Goal: Transaction & Acquisition: Purchase product/service

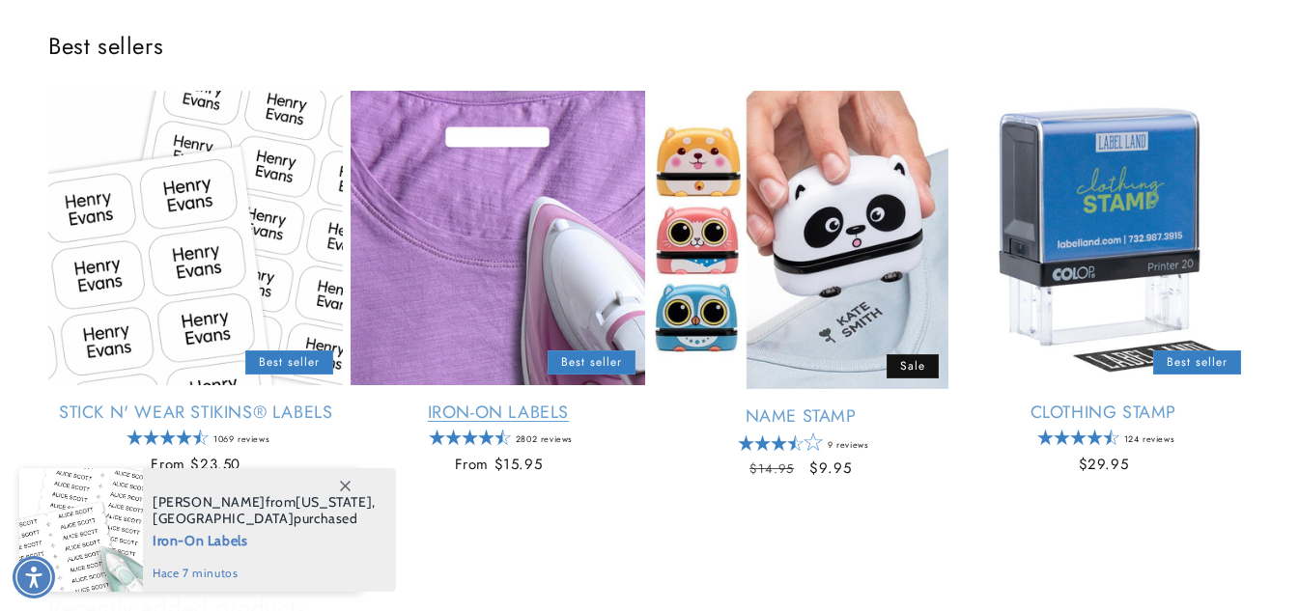
click at [530, 402] on link "Iron-On Labels" at bounding box center [498, 413] width 295 height 22
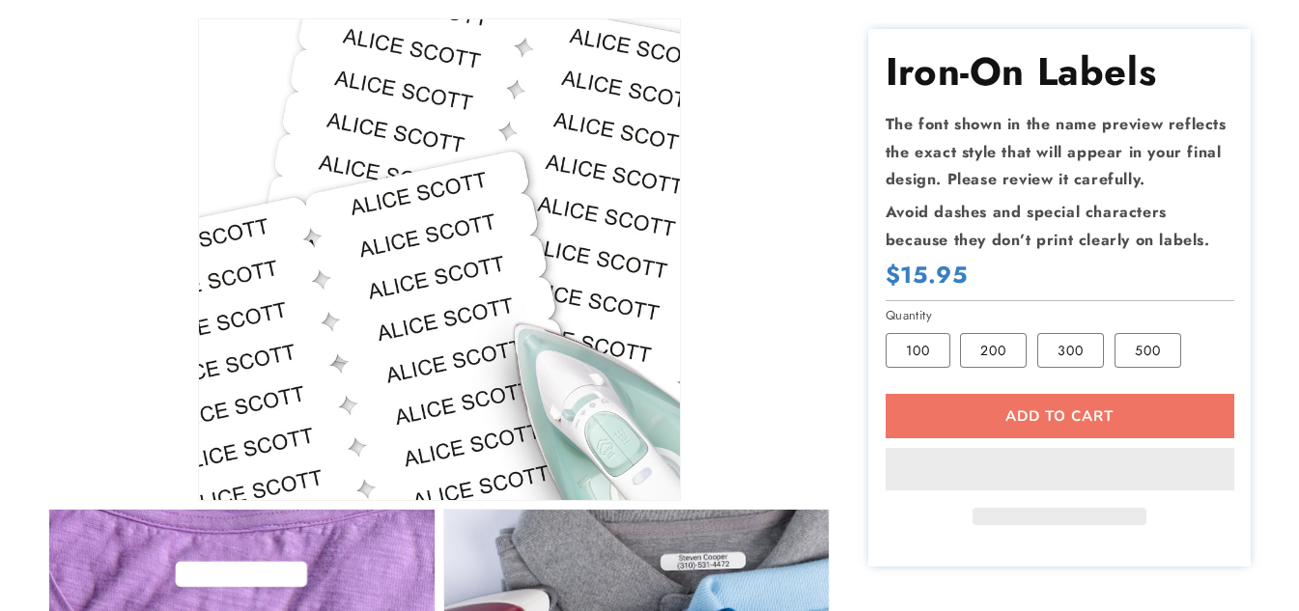
scroll to position [290, 0]
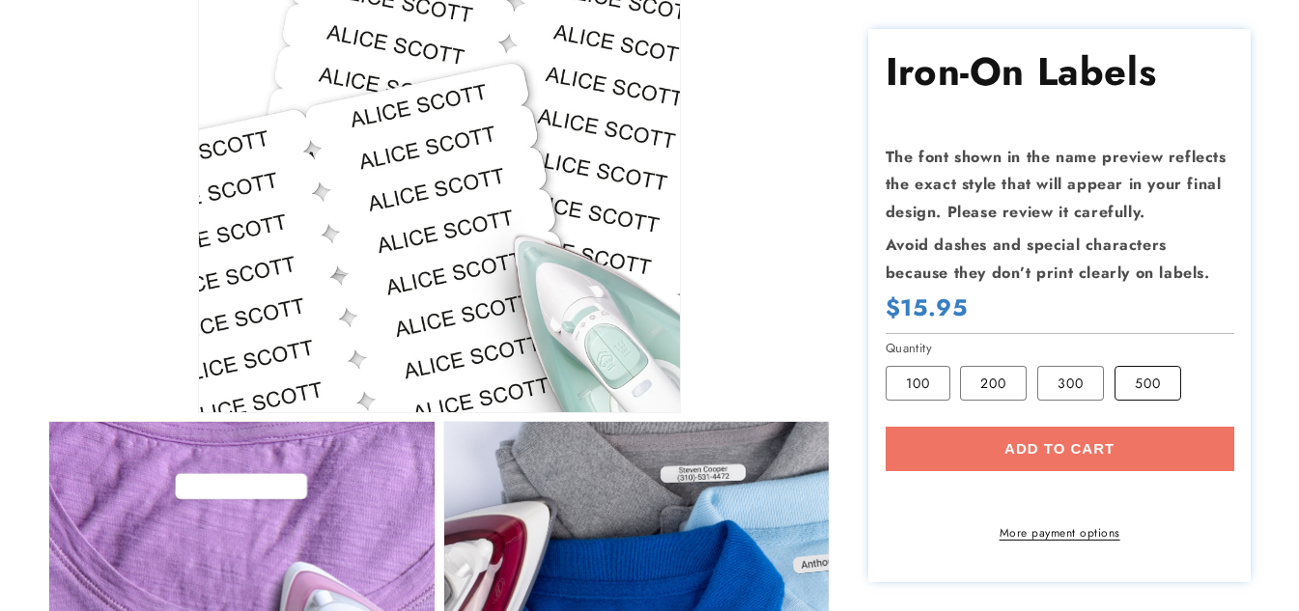
click at [1170, 382] on label "500 Variant sold out or unavailable" at bounding box center [1148, 383] width 67 height 35
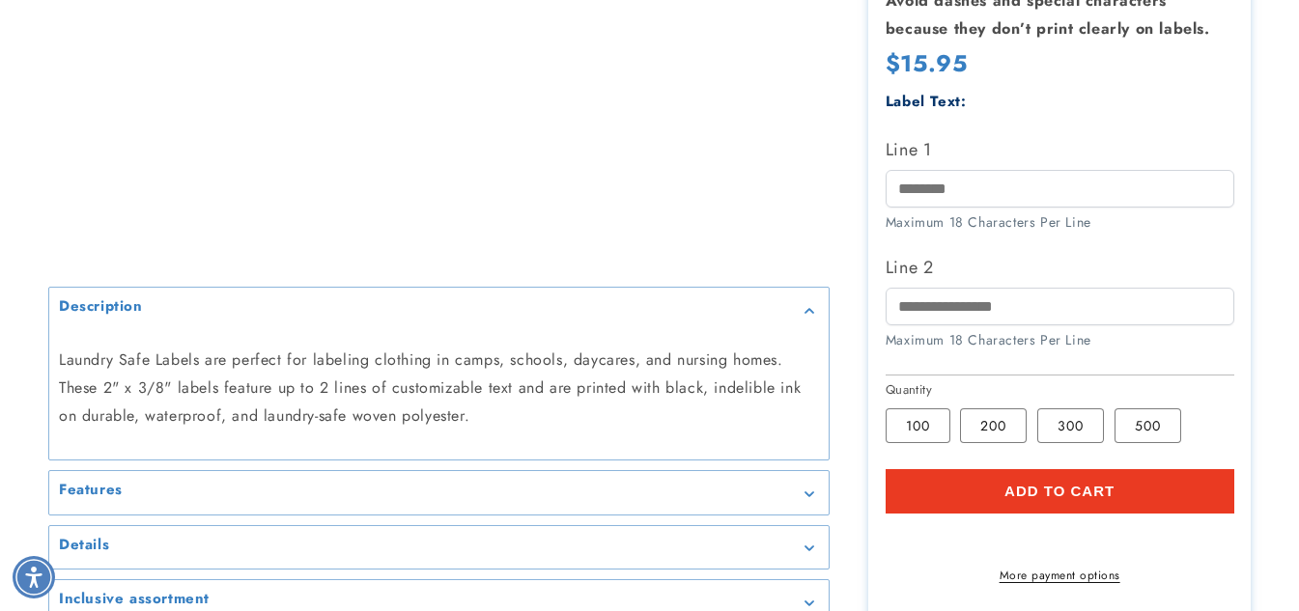
scroll to position [773, 0]
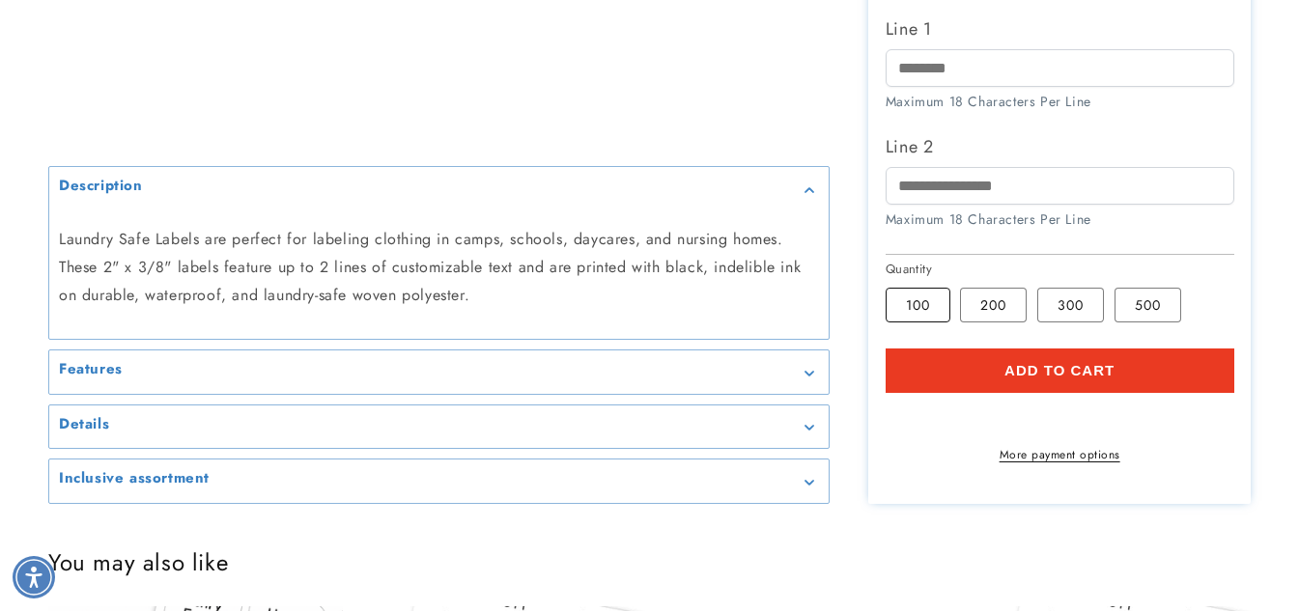
click at [892, 290] on label "100 Variant sold out or unavailable" at bounding box center [918, 305] width 65 height 35
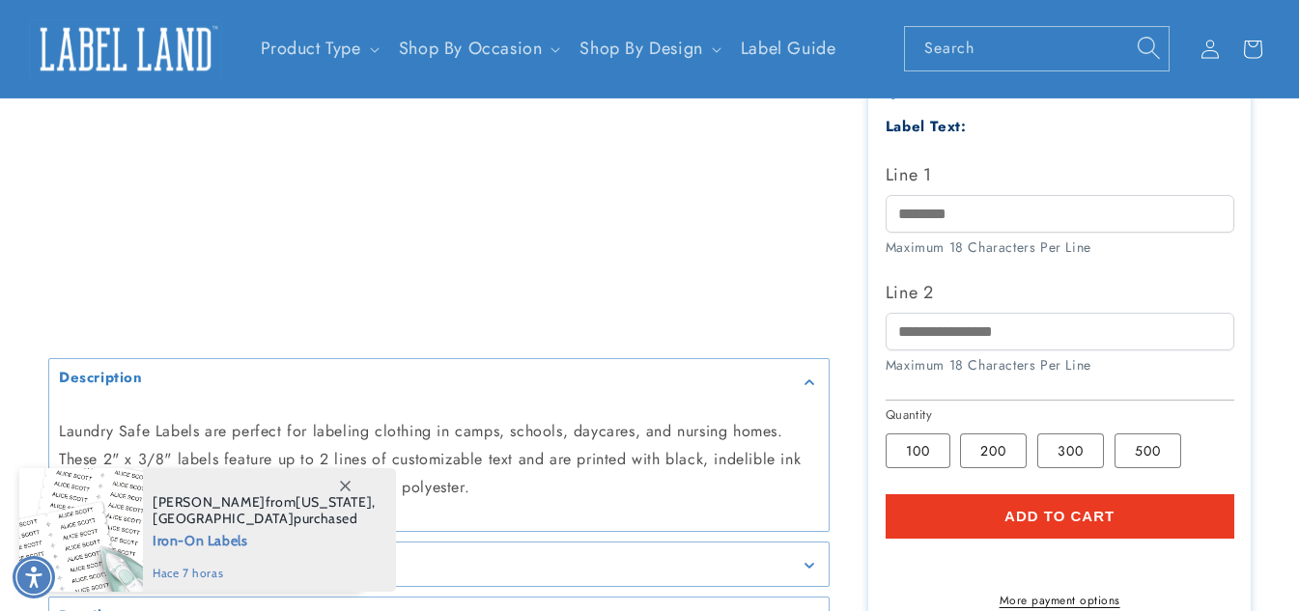
scroll to position [579, 0]
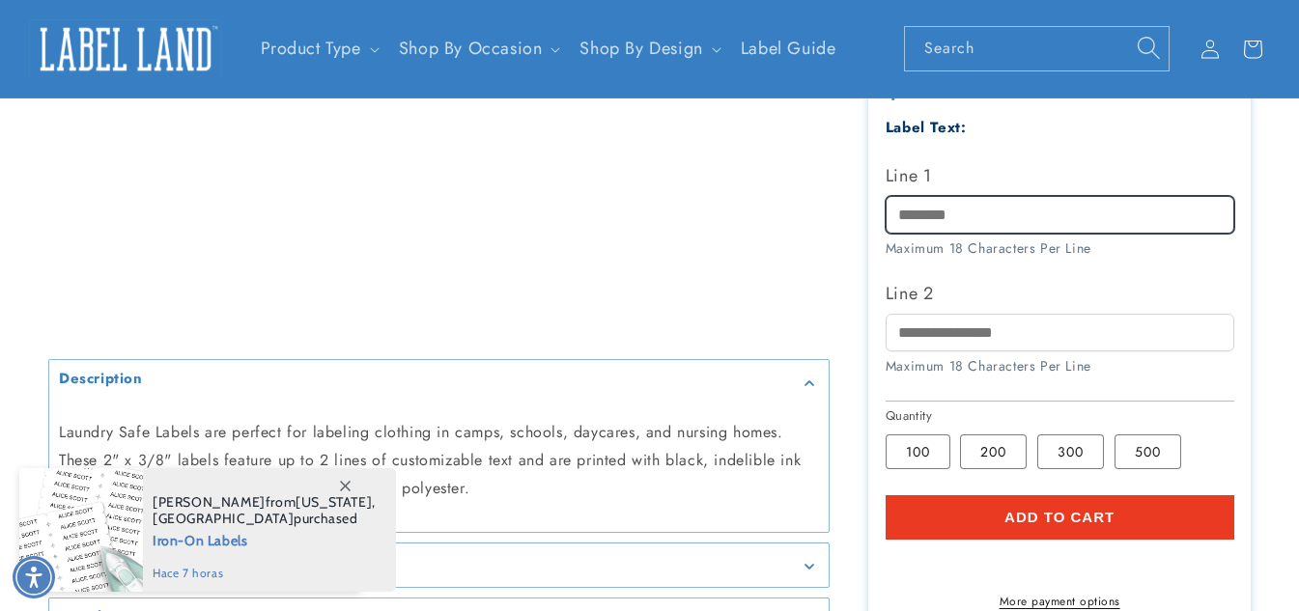
click at [1050, 197] on input "Line 1" at bounding box center [1060, 215] width 349 height 38
type input "**"
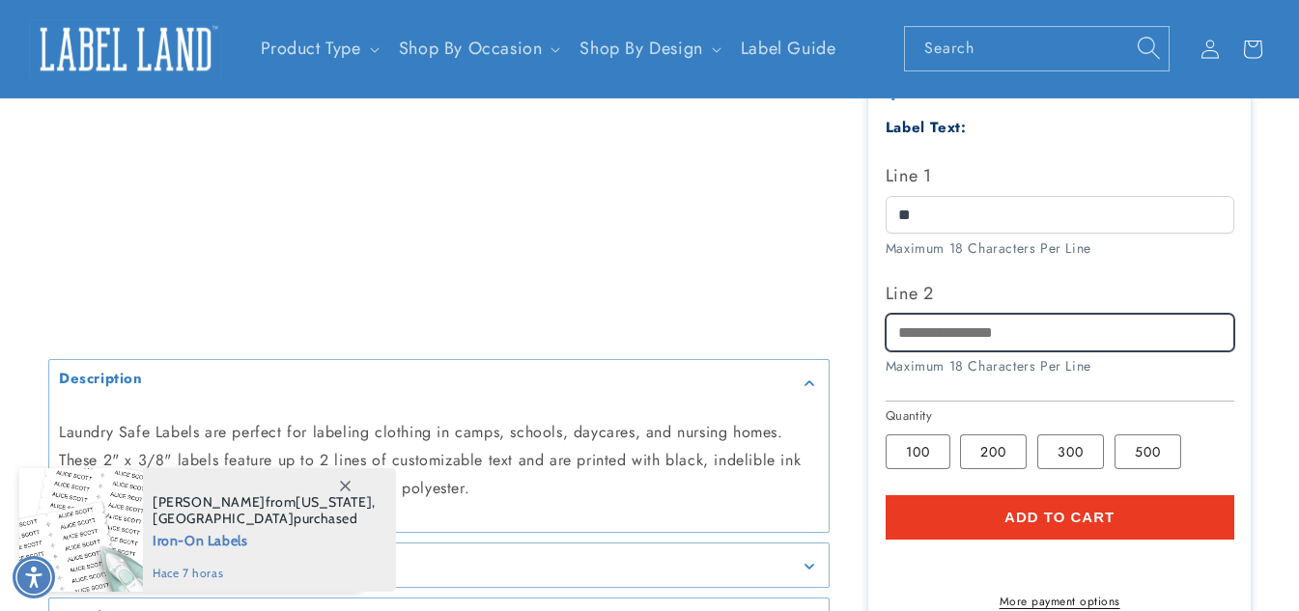
click at [1032, 326] on input "Line 2" at bounding box center [1060, 333] width 349 height 38
type input "****"
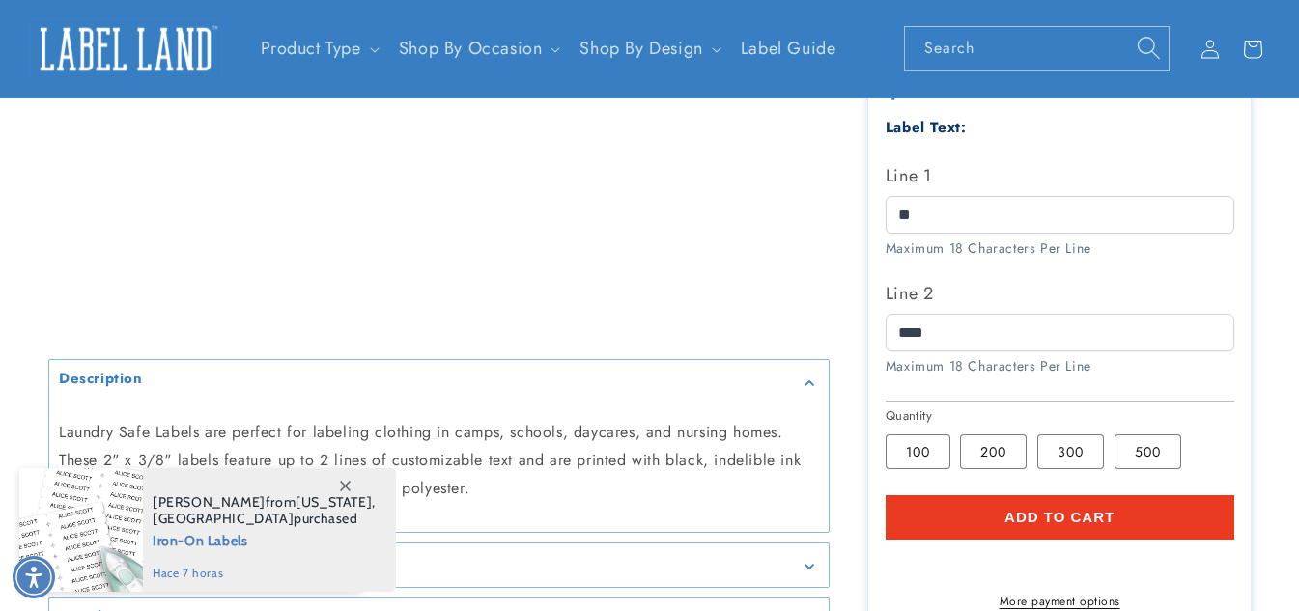
click at [1093, 509] on span "Add to cart" at bounding box center [1059, 517] width 110 height 17
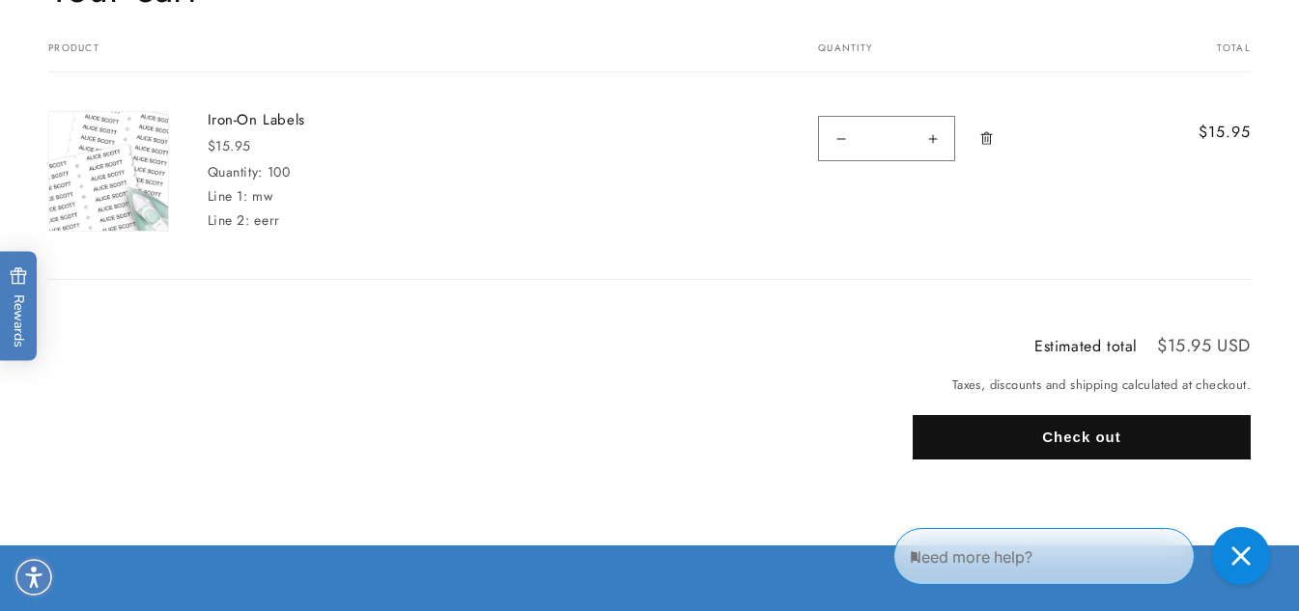
scroll to position [290, 0]
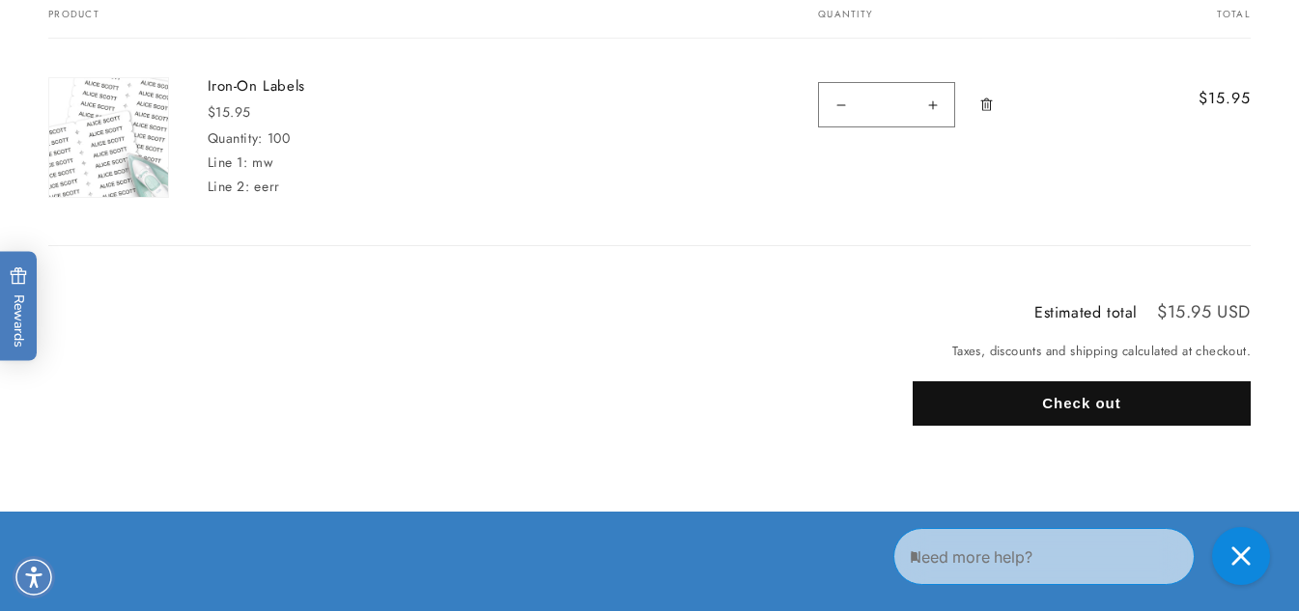
click at [932, 103] on button "Increase quantity for Iron-On Labels" at bounding box center [932, 104] width 43 height 45
type input "*"
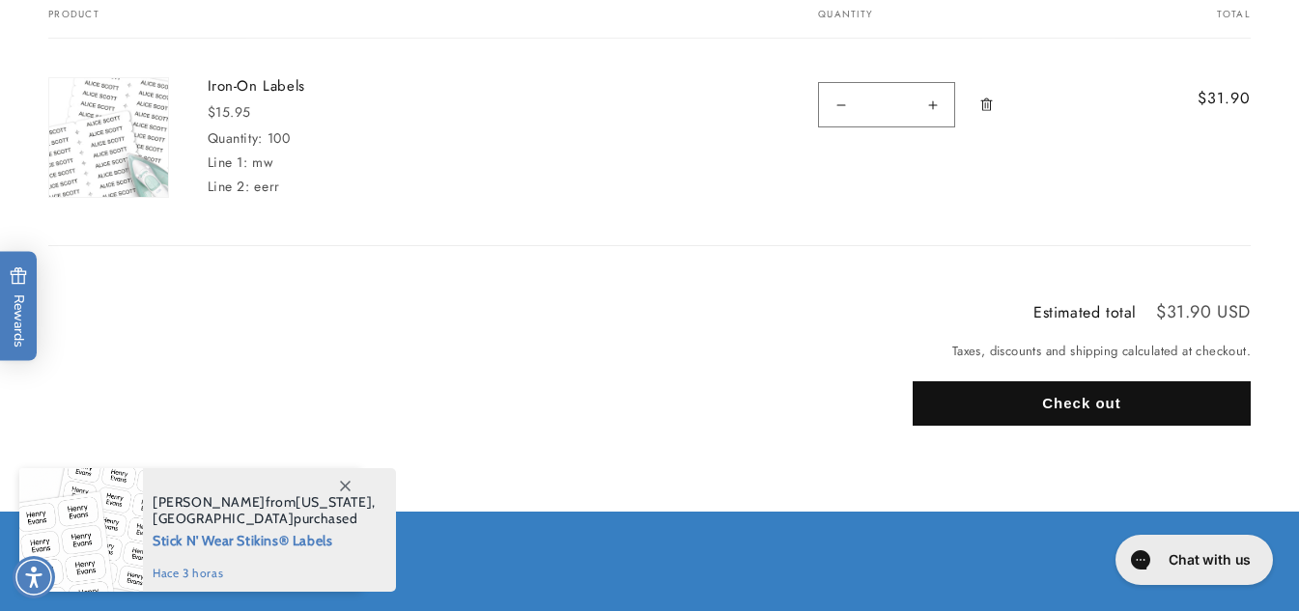
click at [922, 106] on button "Increase quantity for Iron-On Labels" at bounding box center [932, 104] width 43 height 45
type input "*"
click at [943, 393] on button "Check out" at bounding box center [1082, 403] width 338 height 44
